Goal: Task Accomplishment & Management: Manage account settings

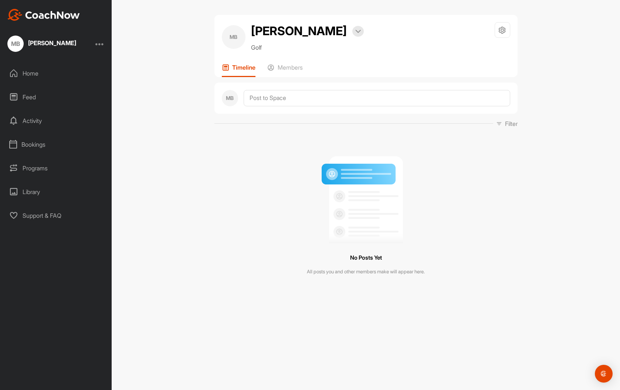
click at [484, 198] on div "No Posts Yet All posts you and other members make will appear here." at bounding box center [366, 213] width 303 height 159
click at [183, 153] on div "MB [PERSON_NAME] Bookings Golf Space Settings Your Notifications Leave Space Ti…" at bounding box center [366, 195] width 509 height 390
click at [100, 42] on div at bounding box center [99, 43] width 9 height 9
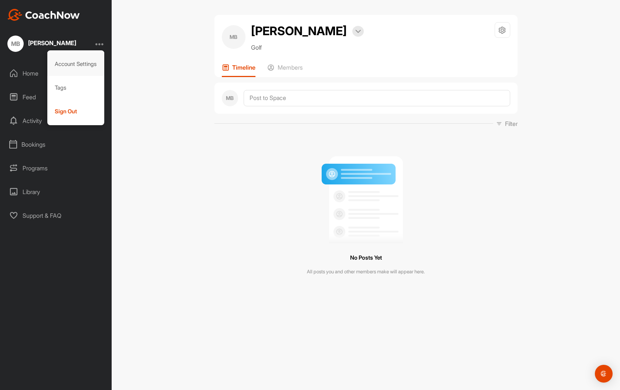
click at [92, 58] on div "Account Settings" at bounding box center [75, 64] width 57 height 24
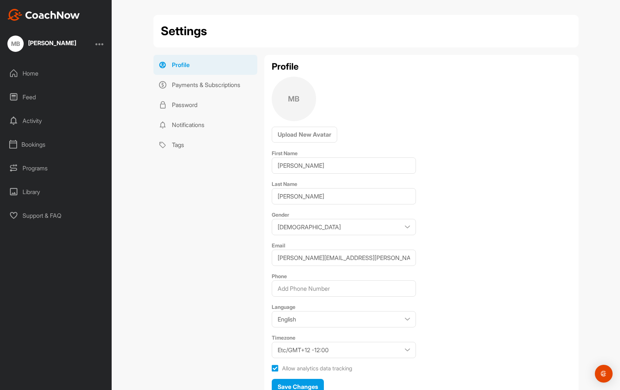
scroll to position [5, 0]
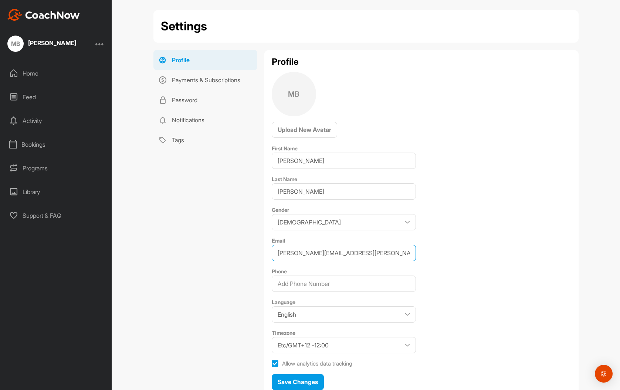
click at [376, 251] on input "[PERSON_NAME][EMAIL_ADDRESS][PERSON_NAME][DOMAIN_NAME]" at bounding box center [344, 253] width 144 height 16
click at [375, 251] on input "[PERSON_NAME][EMAIL_ADDRESS][PERSON_NAME][DOMAIN_NAME]" at bounding box center [344, 253] width 144 height 16
click at [375, 250] on input "[PERSON_NAME][EMAIL_ADDRESS][PERSON_NAME][DOMAIN_NAME]" at bounding box center [344, 253] width 144 height 16
click at [371, 255] on input "[PERSON_NAME][EMAIL_ADDRESS][PERSON_NAME][DOMAIN_NAME]" at bounding box center [344, 253] width 144 height 16
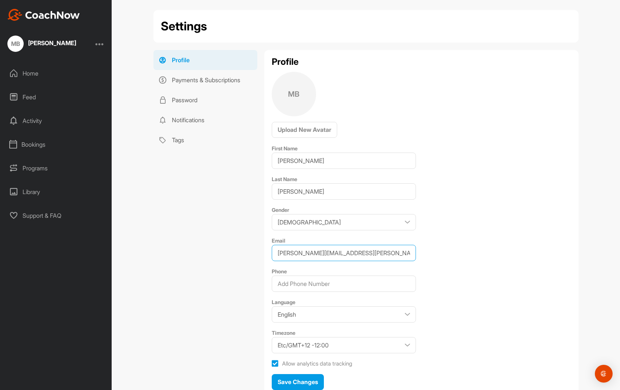
click at [371, 255] on input "[PERSON_NAME][EMAIL_ADDRESS][PERSON_NAME][DOMAIN_NAME]" at bounding box center [344, 253] width 144 height 16
click at [530, 116] on div "Profile MB Upload New Avatar First Name [PERSON_NAME] Last Name [PERSON_NAME] G…" at bounding box center [422, 223] width 314 height 347
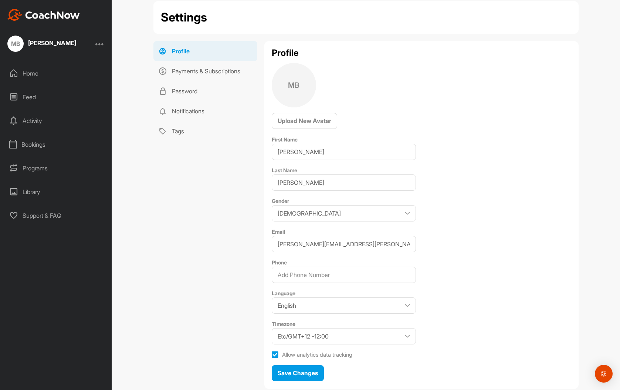
scroll to position [0, 0]
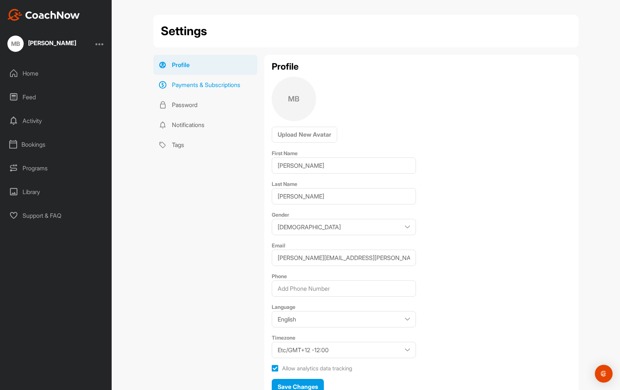
click at [215, 80] on link "Payments & Subscriptions" at bounding box center [206, 85] width 104 height 20
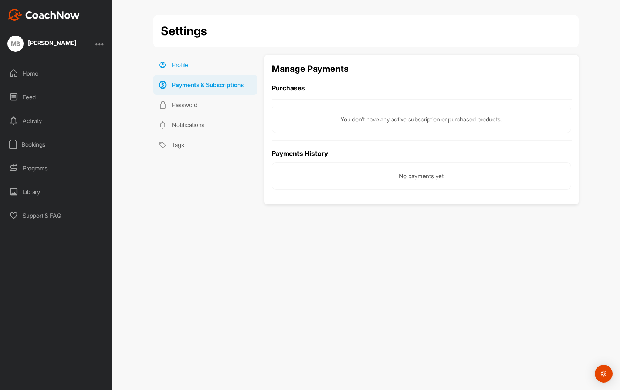
click at [206, 71] on link "Profile" at bounding box center [206, 65] width 104 height 20
select select "Etc/GMT+4 -04:00"
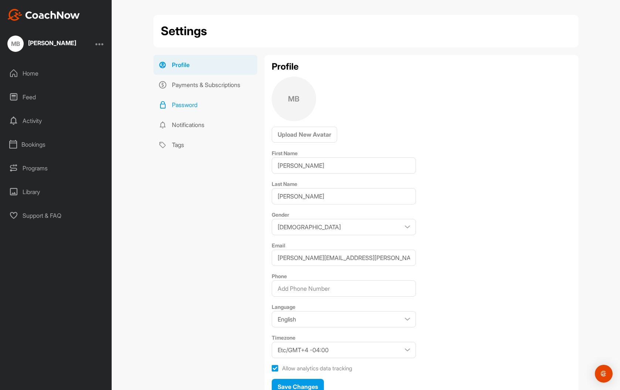
click at [193, 107] on link "Password" at bounding box center [206, 105] width 104 height 20
